Goal: Information Seeking & Learning: Learn about a topic

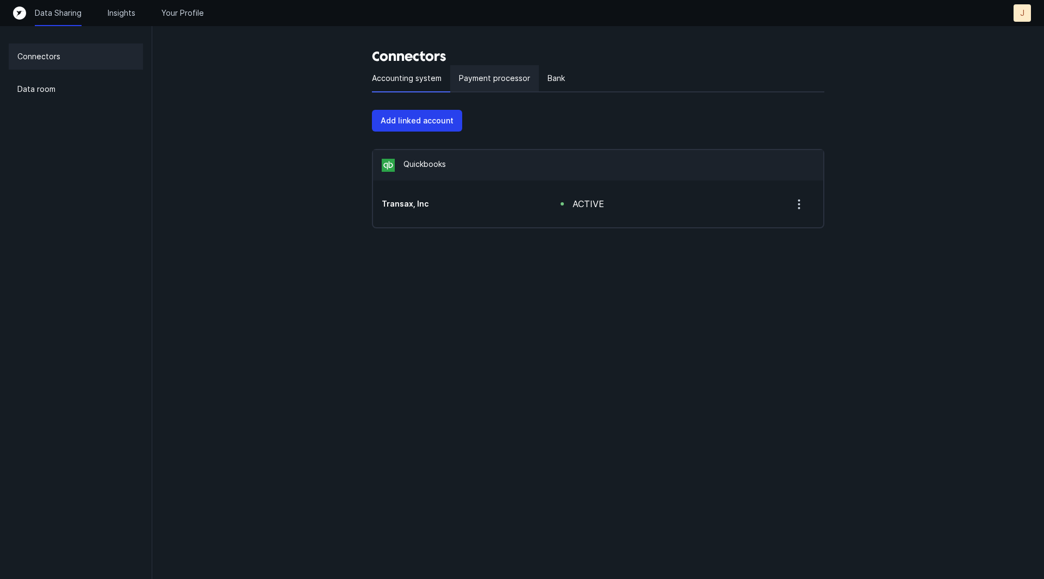
click at [485, 70] on div "Payment processor" at bounding box center [494, 78] width 89 height 27
click at [489, 77] on p "Payment processor" at bounding box center [494, 78] width 71 height 13
click at [555, 70] on div "Bank" at bounding box center [556, 78] width 35 height 27
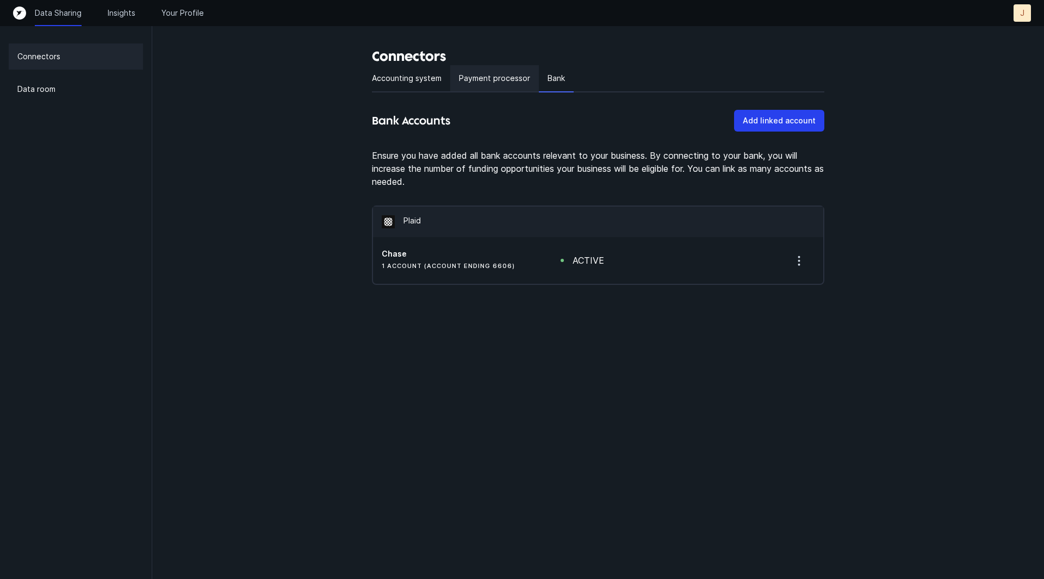
click at [479, 76] on p "Payment processor" at bounding box center [494, 78] width 71 height 13
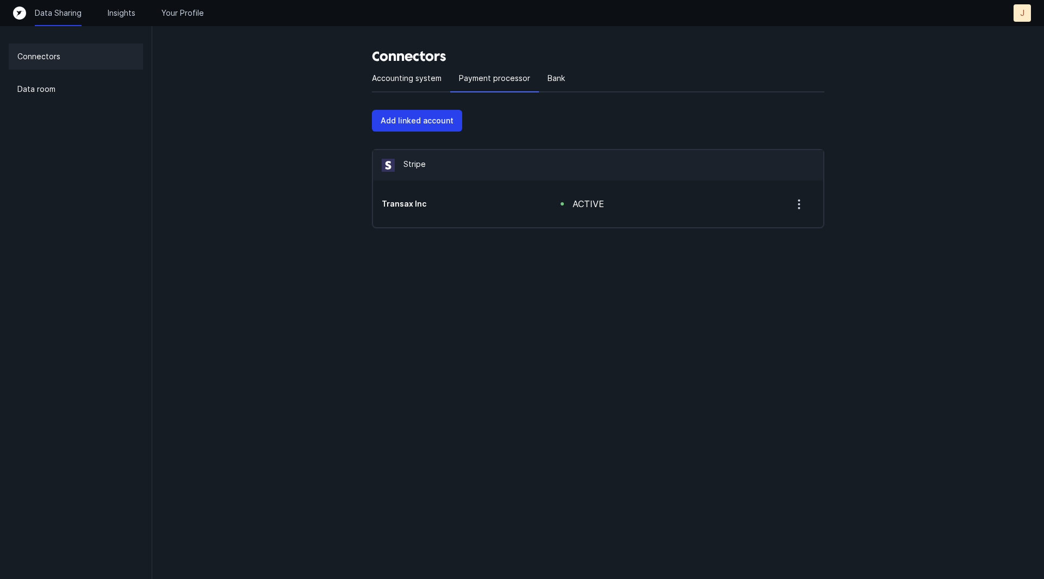
drag, startPoint x: 363, startPoint y: 116, endPoint x: 5, endPoint y: 80, distance: 359.6
click at [0, 89] on div "Connectors Data room Connectors Accounting system Payment processor Bank Add li…" at bounding box center [522, 136] width 1044 height 272
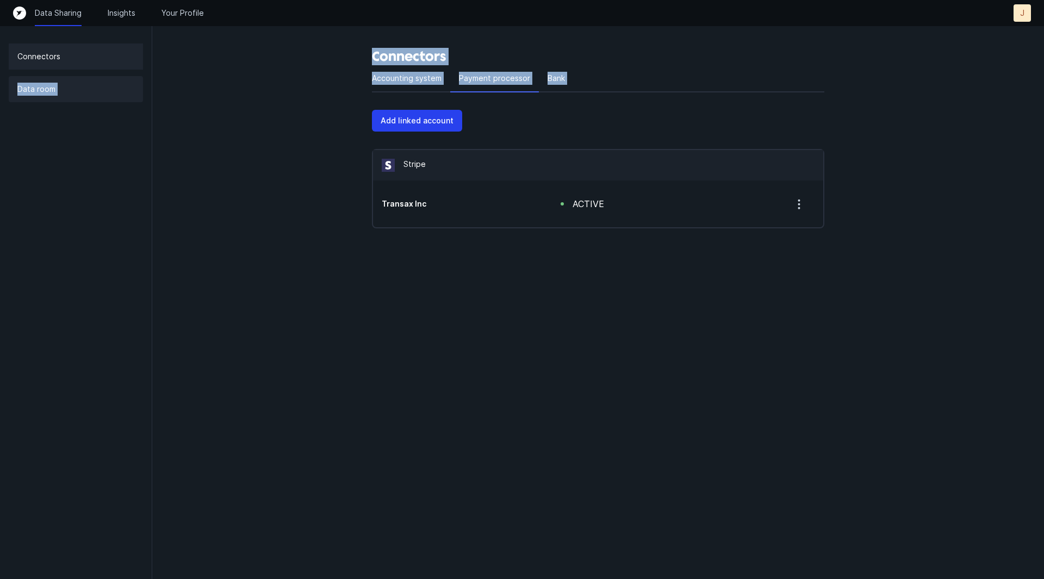
click at [59, 85] on div "Data room" at bounding box center [76, 89] width 134 height 26
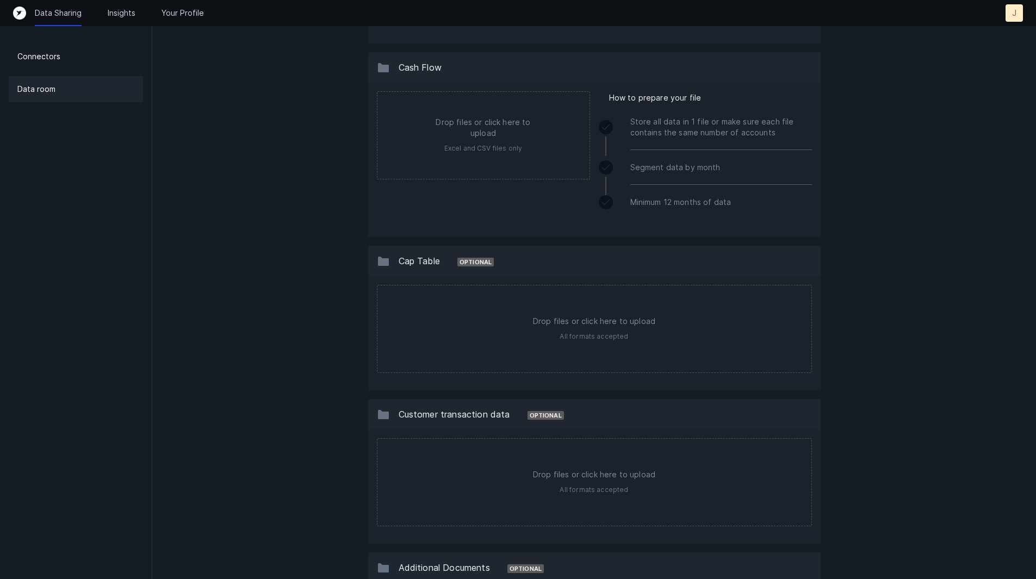
scroll to position [589, 0]
click at [606, 174] on div "Segment data by month" at bounding box center [705, 167] width 213 height 35
click at [105, 14] on div "Data Sharing Insights Your Profile" at bounding box center [119, 13] width 169 height 11
click at [66, 43] on div "Connectors Data room" at bounding box center [76, 289] width 152 height 579
click at [116, 15] on p "Insights" at bounding box center [122, 13] width 28 height 11
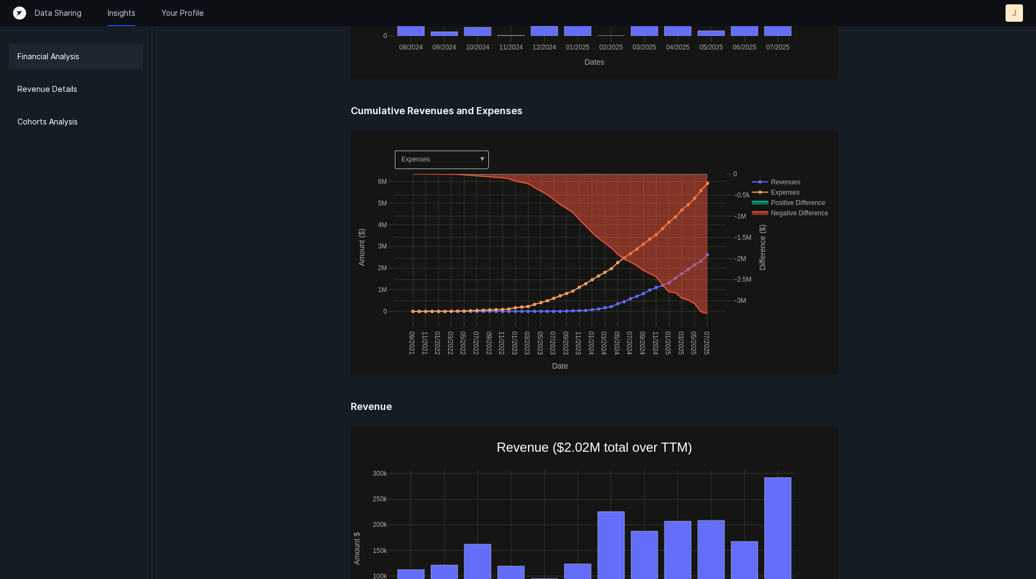
scroll to position [642, 0]
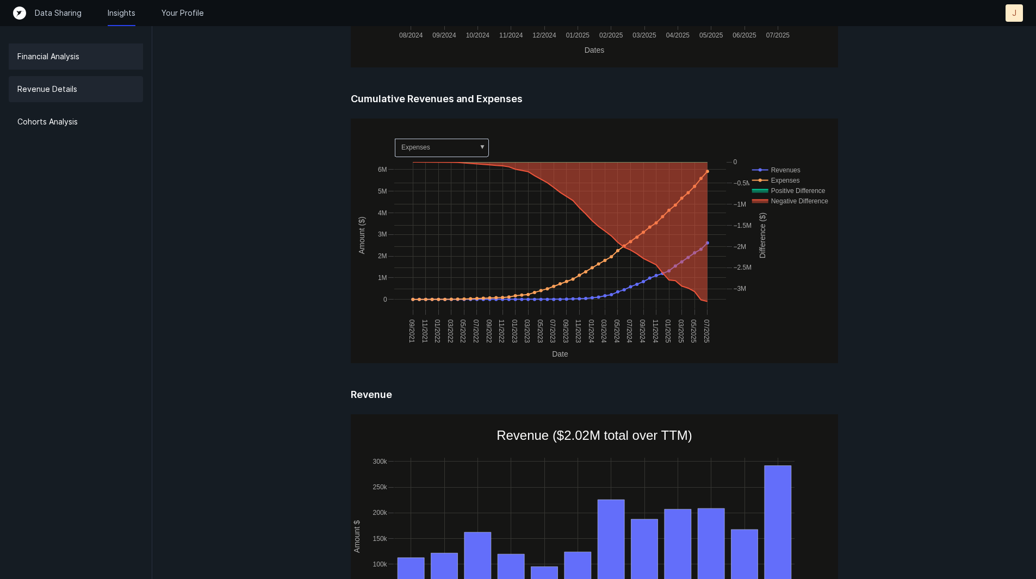
click at [110, 91] on div "Revenue Details" at bounding box center [76, 89] width 134 height 26
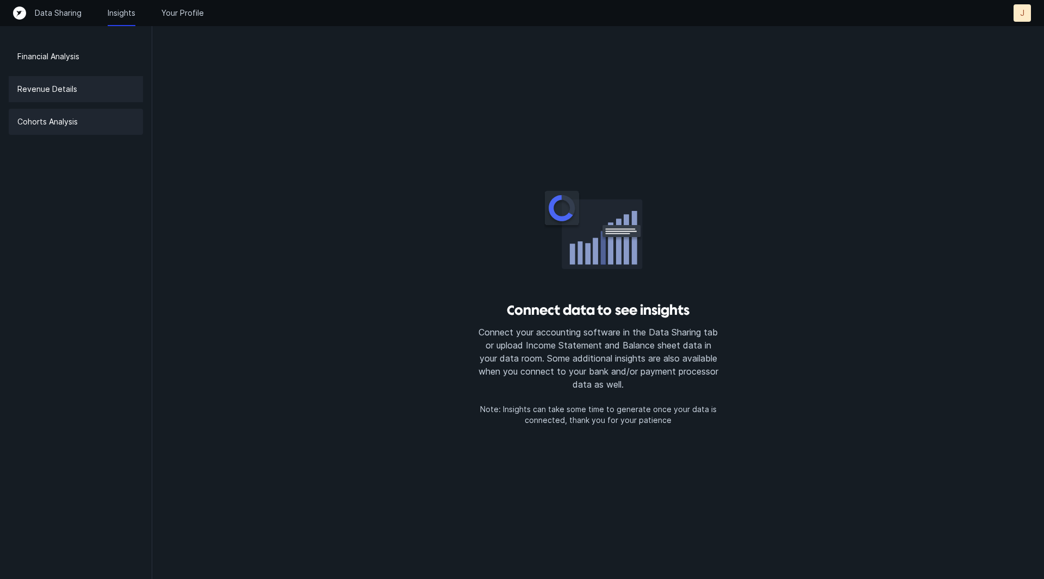
click at [95, 124] on div "Cohorts Analysis" at bounding box center [76, 122] width 134 height 26
click at [110, 96] on div "Revenue Details" at bounding box center [76, 89] width 134 height 26
click at [180, 15] on p "Your Profile" at bounding box center [182, 13] width 42 height 11
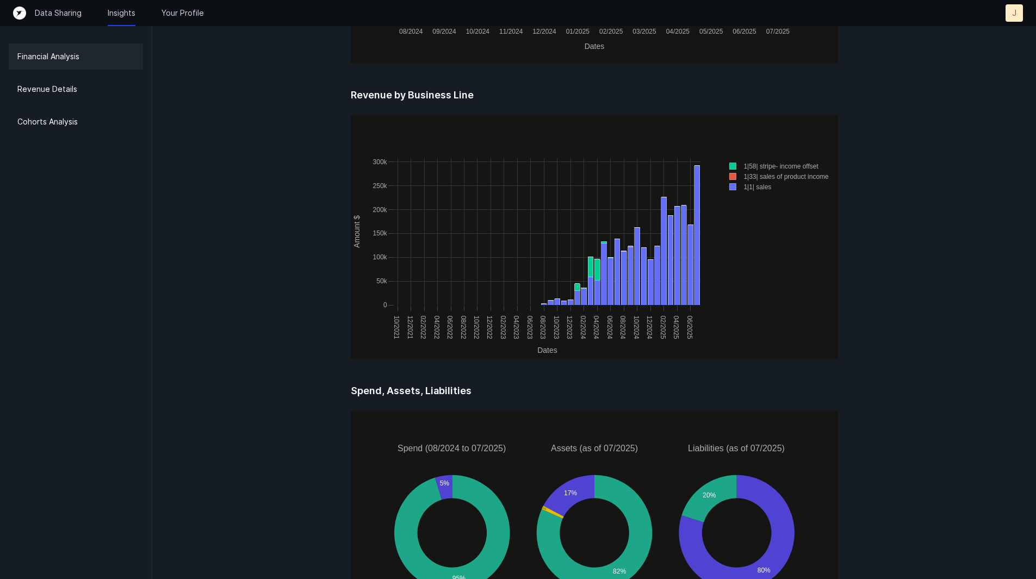
scroll to position [1347, 0]
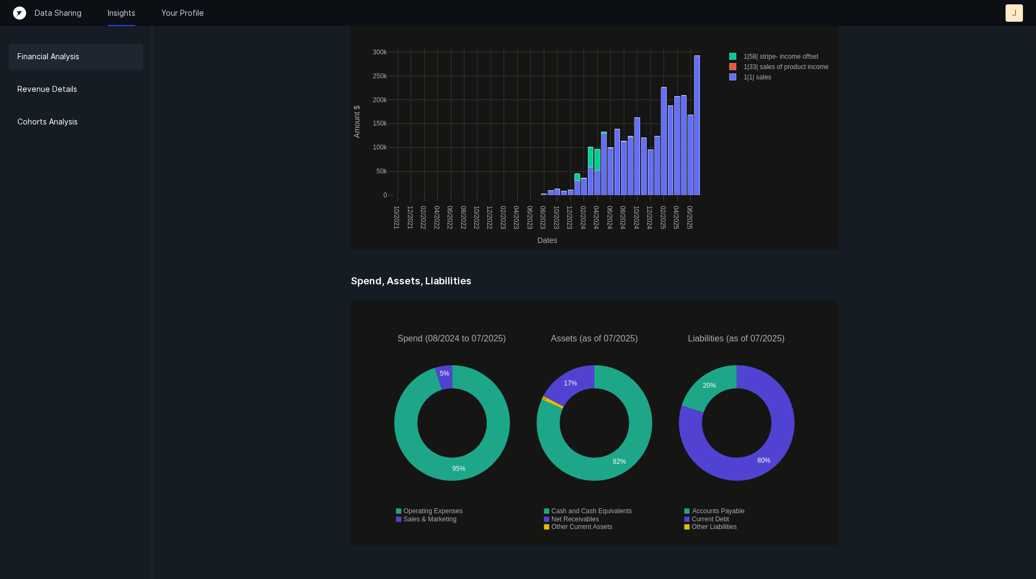
click at [1015, 13] on p "J" at bounding box center [1014, 13] width 4 height 11
click at [992, 32] on p "Settings" at bounding box center [990, 35] width 34 height 13
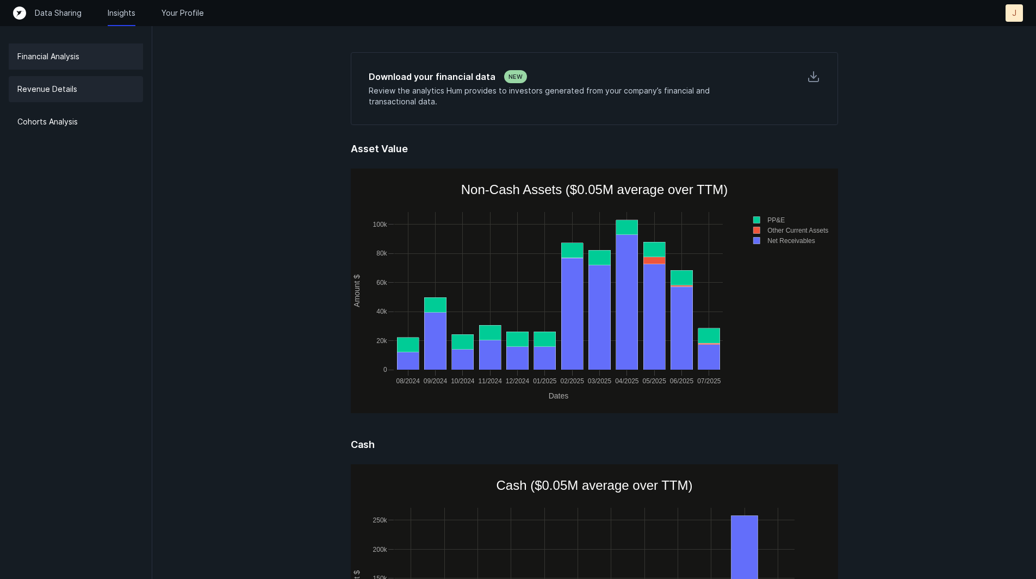
click at [72, 85] on p "Revenue Details" at bounding box center [47, 89] width 60 height 13
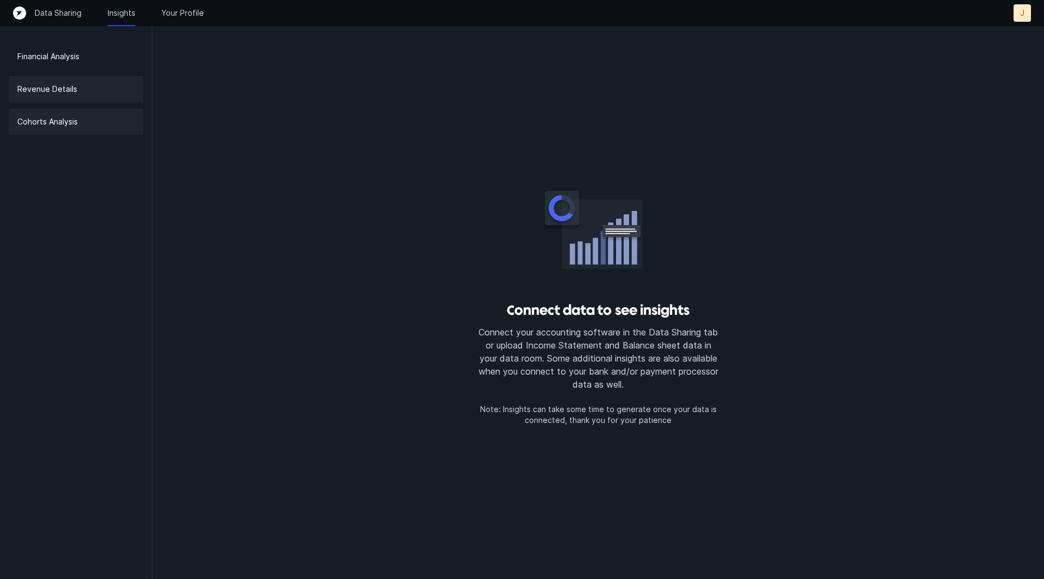
click at [60, 127] on p "Cohorts Analysis" at bounding box center [47, 121] width 60 height 13
